Goal: Task Accomplishment & Management: Use online tool/utility

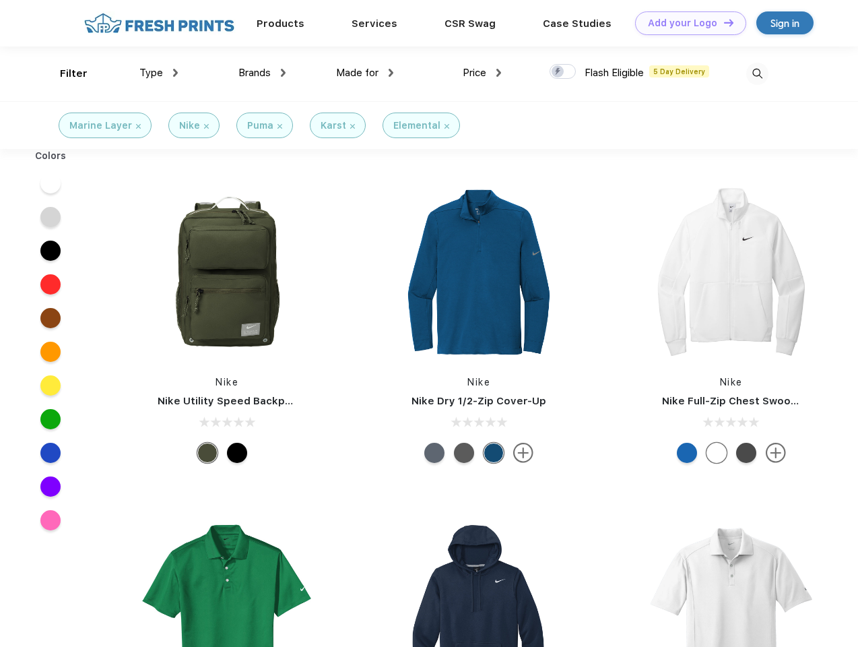
scroll to position [1, 0]
click at [686, 23] on link "Add your Logo Design Tool" at bounding box center [690, 23] width 111 height 24
click at [0, 0] on div "Design Tool" at bounding box center [0, 0] width 0 height 0
click at [723, 22] on link "Add your Logo Design Tool" at bounding box center [690, 23] width 111 height 24
click at [65, 73] on div "Filter" at bounding box center [74, 73] width 28 height 15
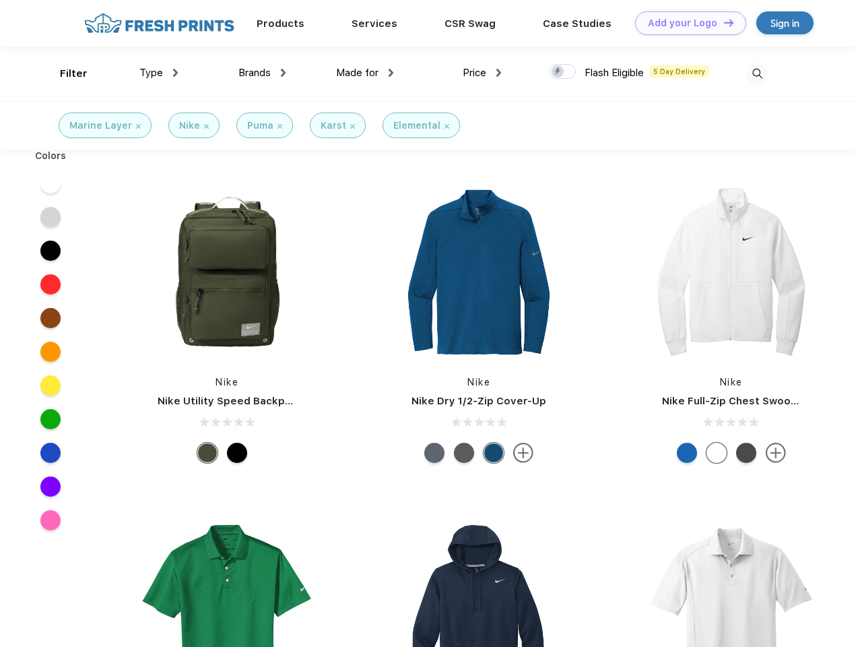
click at [159, 73] on span "Type" at bounding box center [151, 73] width 24 height 12
click at [262, 73] on span "Brands" at bounding box center [254, 73] width 32 height 12
click at [365, 73] on span "Made for" at bounding box center [357, 73] width 42 height 12
click at [482, 73] on span "Price" at bounding box center [475, 73] width 24 height 12
click at [563, 72] on div at bounding box center [563, 71] width 26 height 15
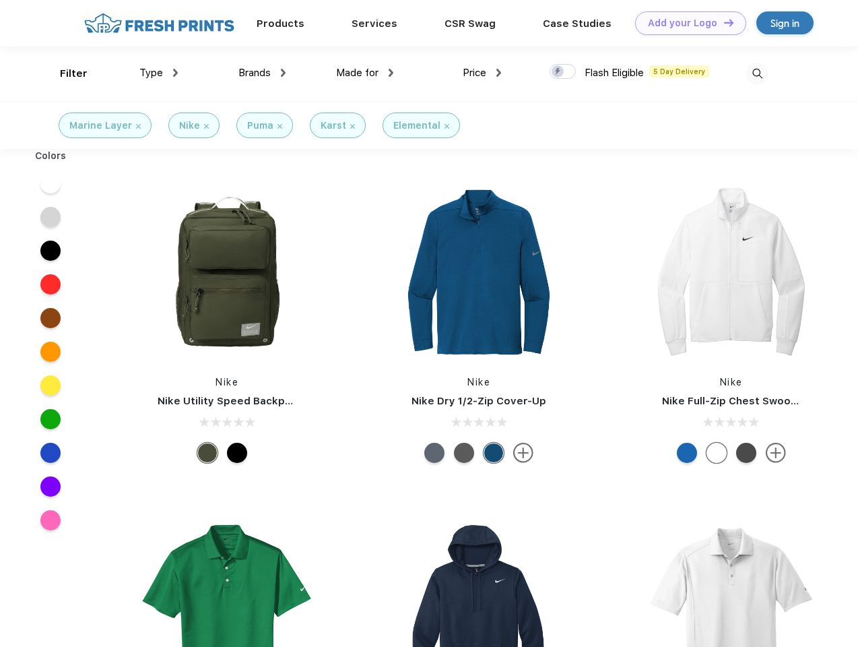
click at [558, 72] on input "checkbox" at bounding box center [554, 67] width 9 height 9
click at [757, 73] on img at bounding box center [757, 74] width 22 height 22
